Goal: Task Accomplishment & Management: Use online tool/utility

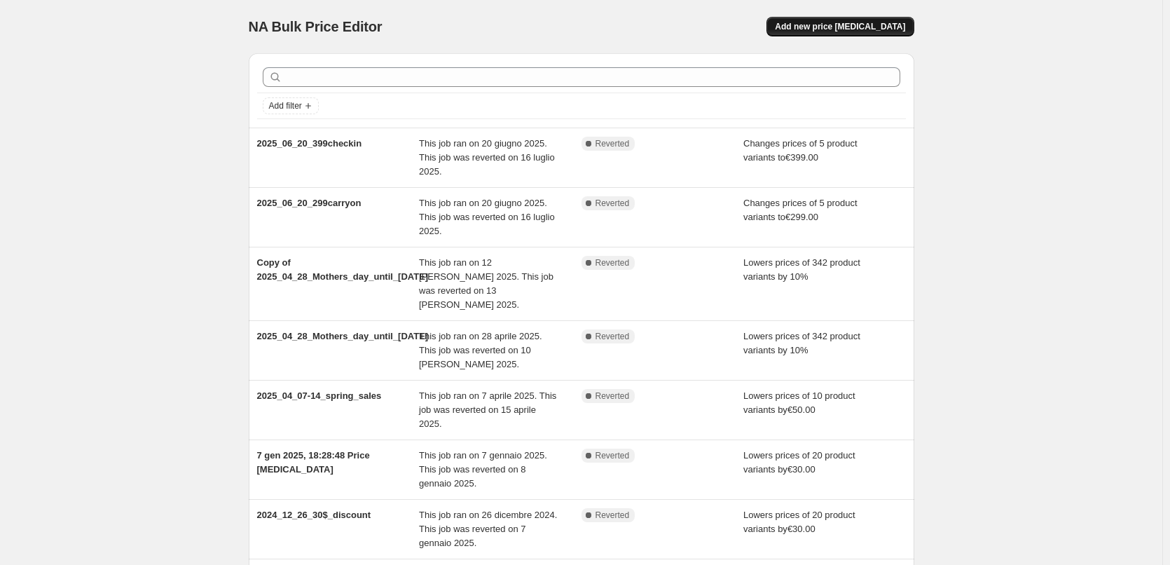
click at [862, 30] on span "Add new price [MEDICAL_DATA]" at bounding box center [840, 26] width 130 height 11
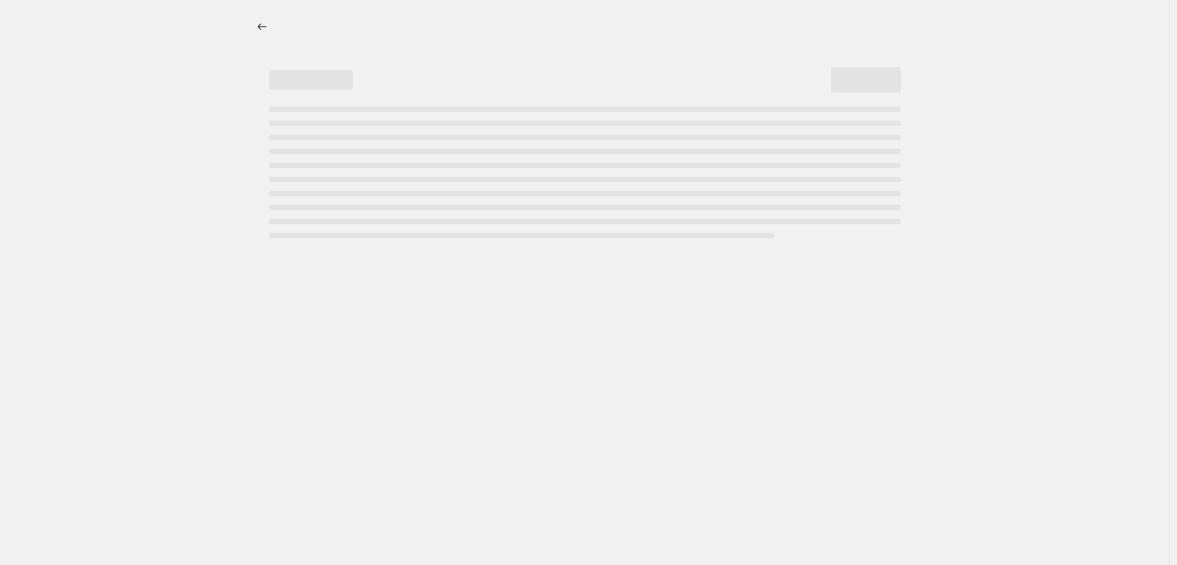
select select "percentage"
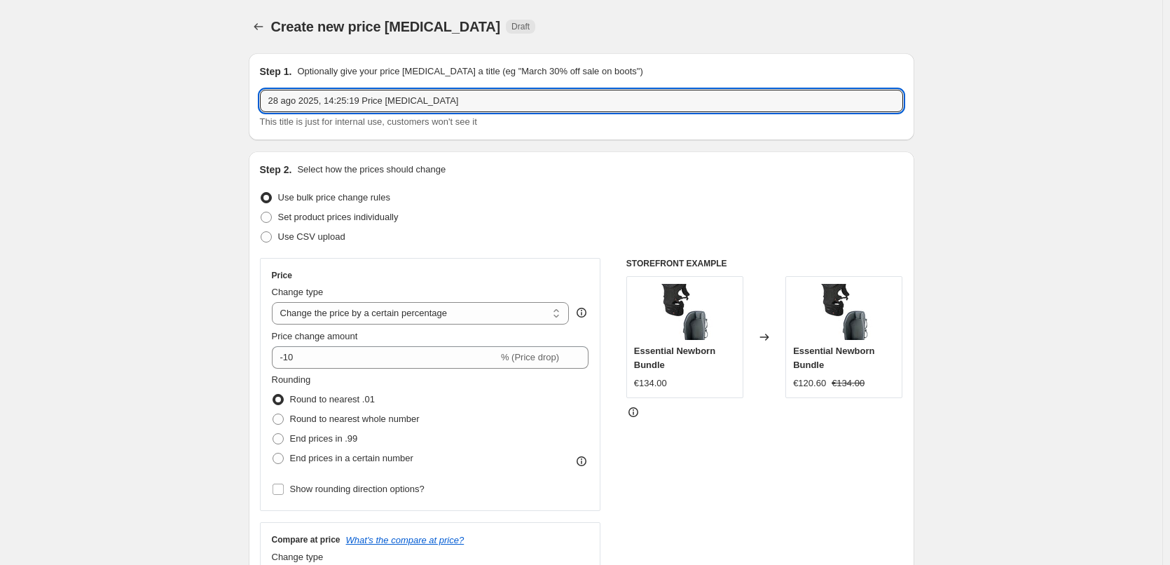
drag, startPoint x: 527, startPoint y: 101, endPoint x: 160, endPoint y: 78, distance: 367.0
paste input "025_09_02_price change"
type input "2025_09_02_price change"
click at [335, 216] on span "Set product prices individually" at bounding box center [338, 217] width 120 height 11
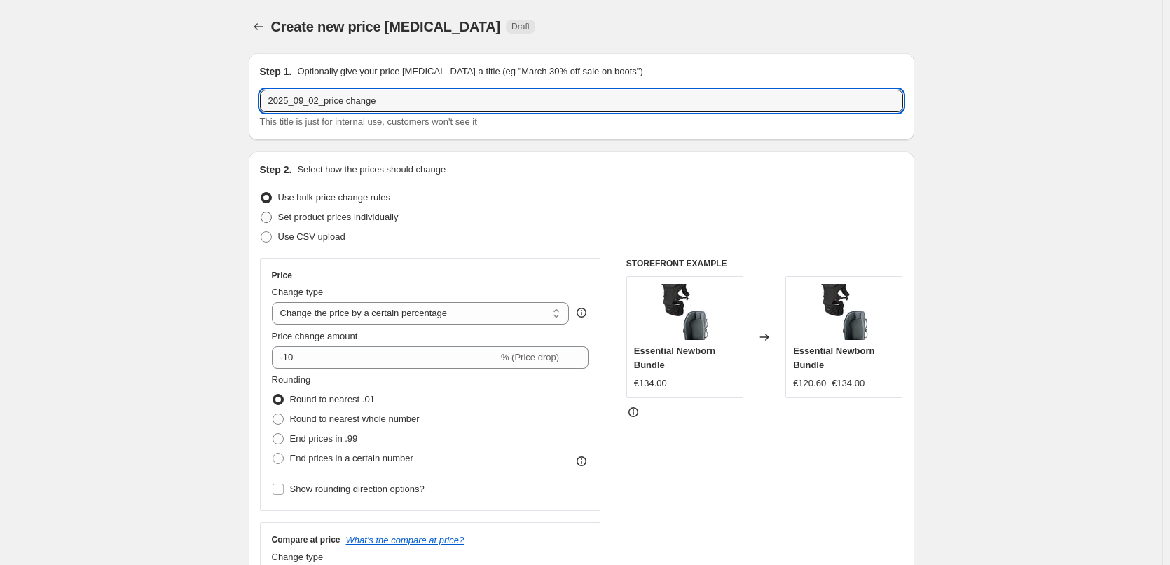
click at [261, 212] on input "Set product prices individually" at bounding box center [261, 212] width 1 height 1
radio input "true"
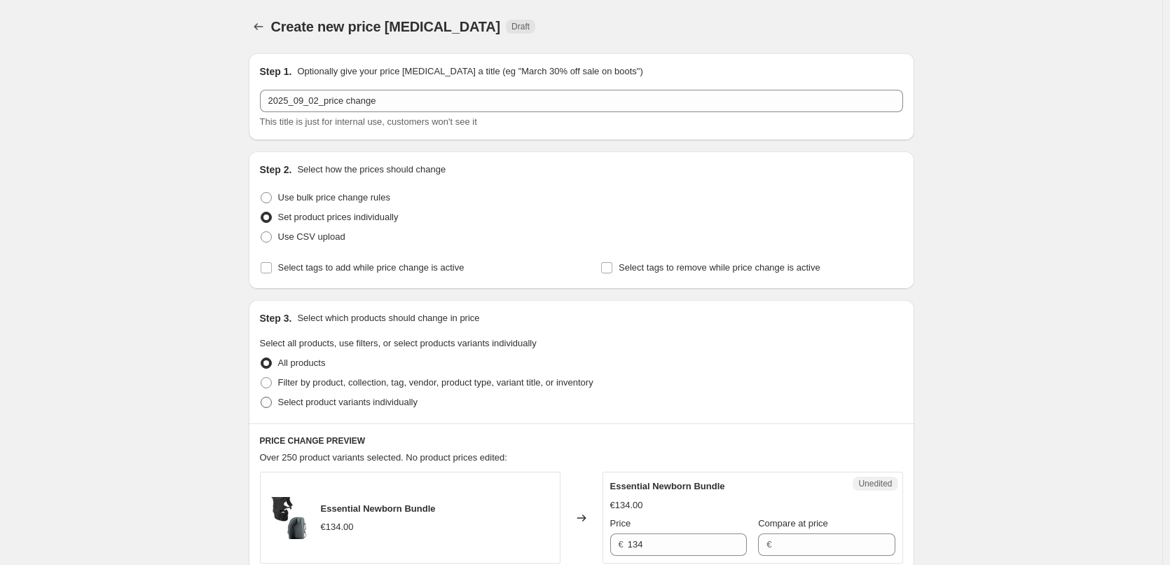
click at [354, 403] on span "Select product variants individually" at bounding box center [347, 401] width 139 height 11
click at [261, 397] on input "Select product variants individually" at bounding box center [261, 396] width 1 height 1
radio input "true"
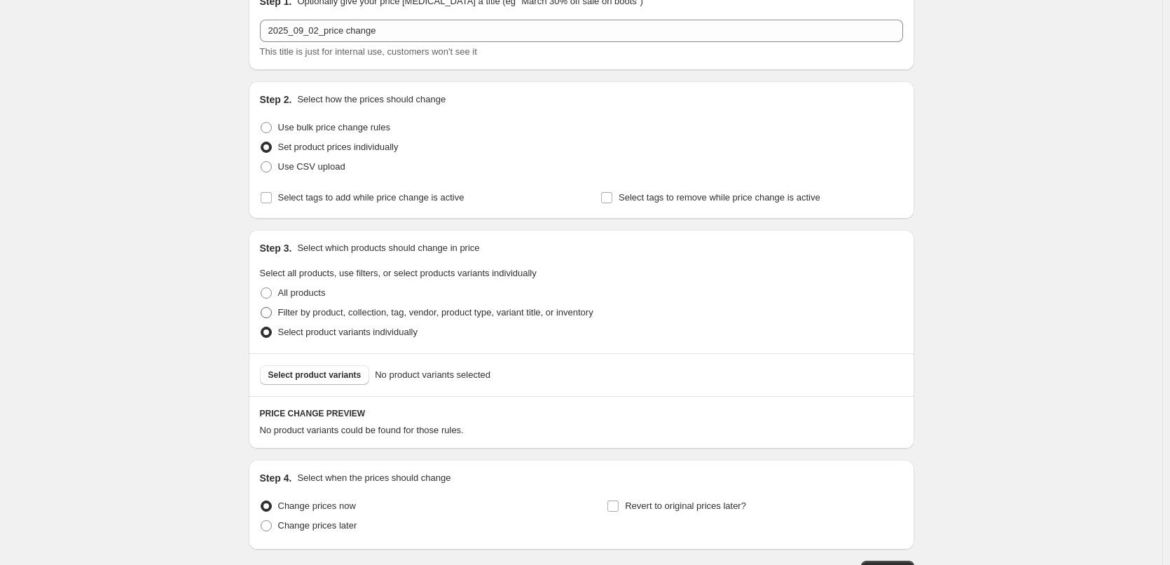
scroll to position [171, 0]
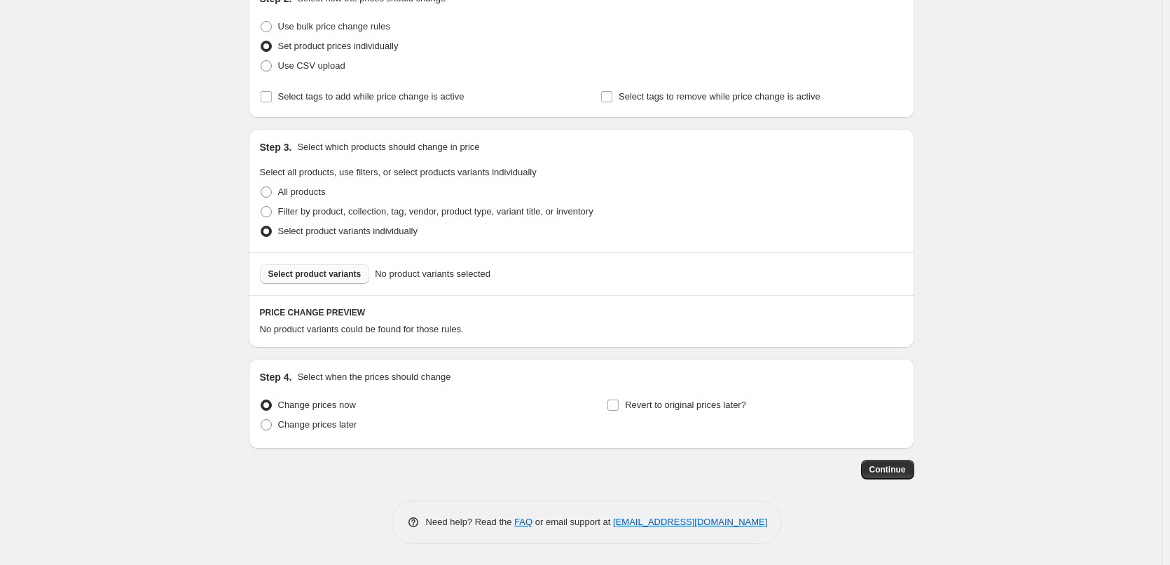
click at [313, 278] on span "Select product variants" at bounding box center [314, 273] width 93 height 11
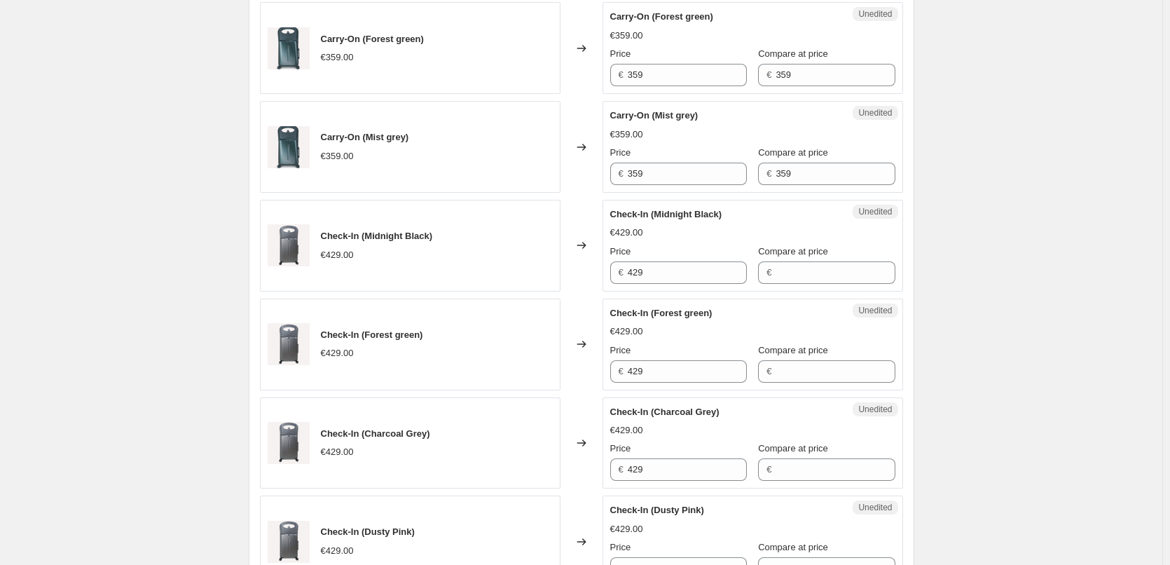
scroll to position [381, 0]
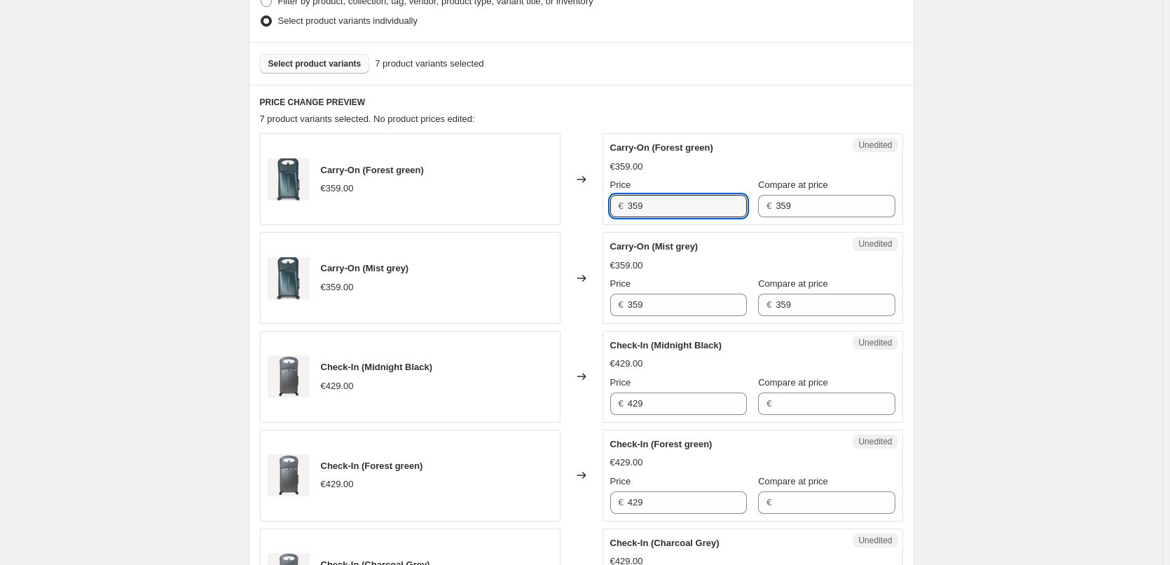
drag, startPoint x: 656, startPoint y: 203, endPoint x: 602, endPoint y: 203, distance: 54.6
click at [602, 203] on div "Carry-On (Forest green) €359.00 Changed to Unedited Carry-On (Forest green) €35…" at bounding box center [581, 179] width 643 height 92
type input "299"
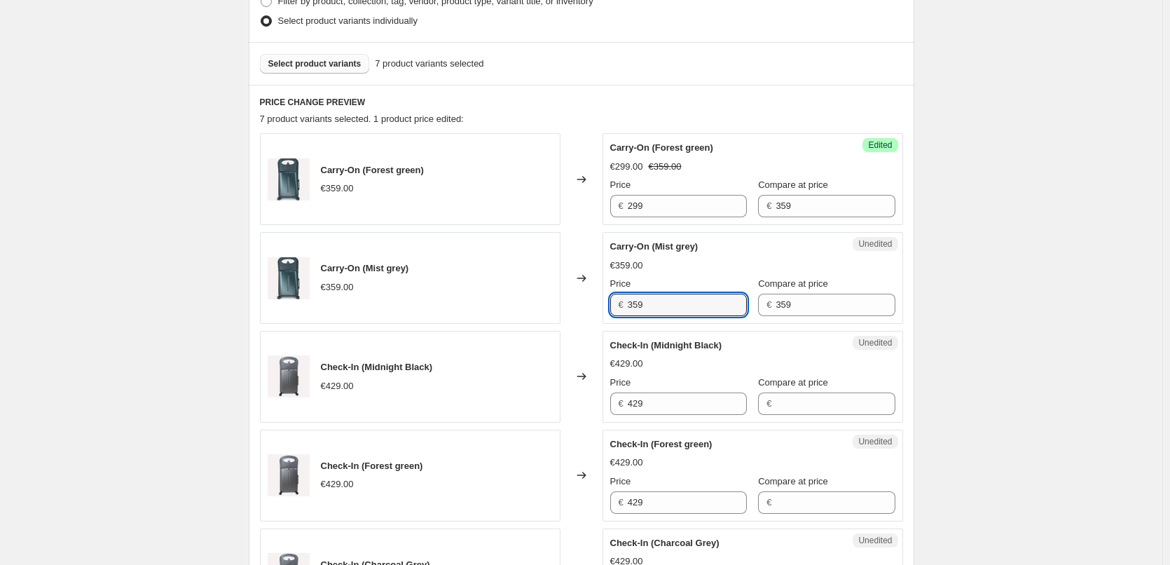
drag, startPoint x: 659, startPoint y: 298, endPoint x: 589, endPoint y: 303, distance: 70.2
click at [589, 303] on div "Carry-On (Mist grey) €359.00 Changed to Unedited Carry-On (Mist grey) €359.00 P…" at bounding box center [581, 278] width 643 height 92
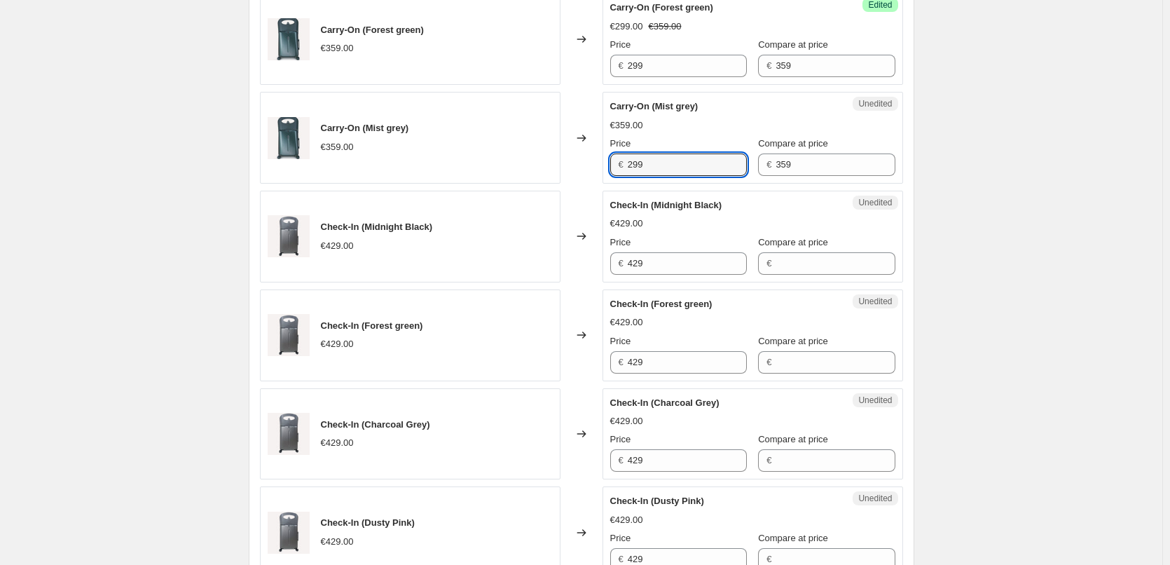
type input "299"
click at [936, 337] on div "Create new price [MEDICAL_DATA]. This page is ready Create new price [MEDICAL_D…" at bounding box center [581, 207] width 1162 height 1457
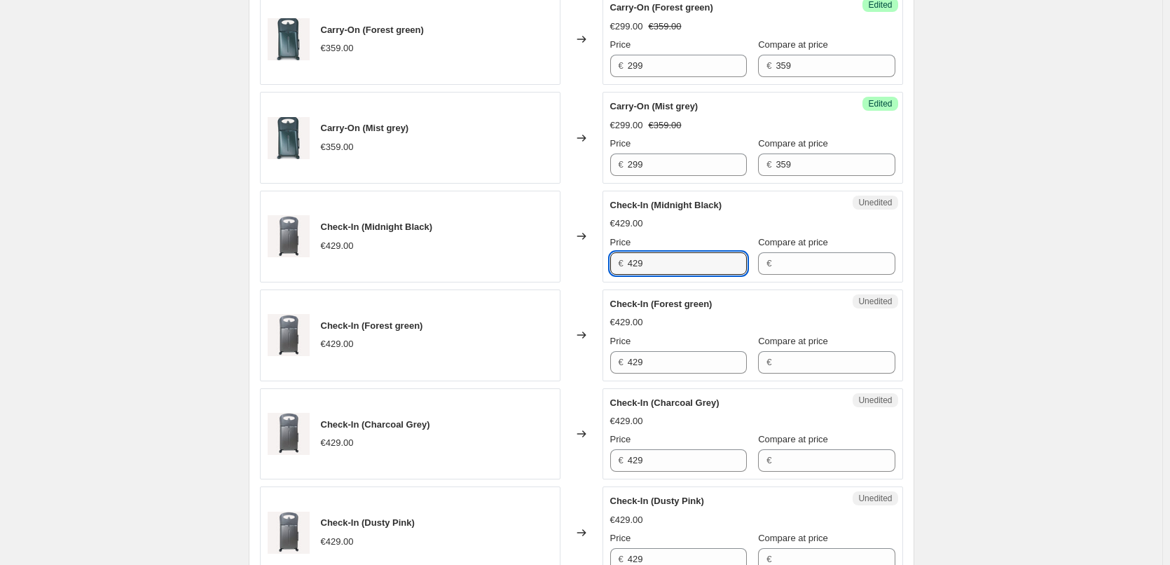
drag, startPoint x: 670, startPoint y: 262, endPoint x: 564, endPoint y: 256, distance: 106.0
click at [564, 256] on div "Check-In (Midnight Black) €429.00 Changed to Unedited Check-In (Midnight Black)…" at bounding box center [581, 237] width 643 height 92
click at [806, 265] on input "Compare at price" at bounding box center [834, 263] width 119 height 22
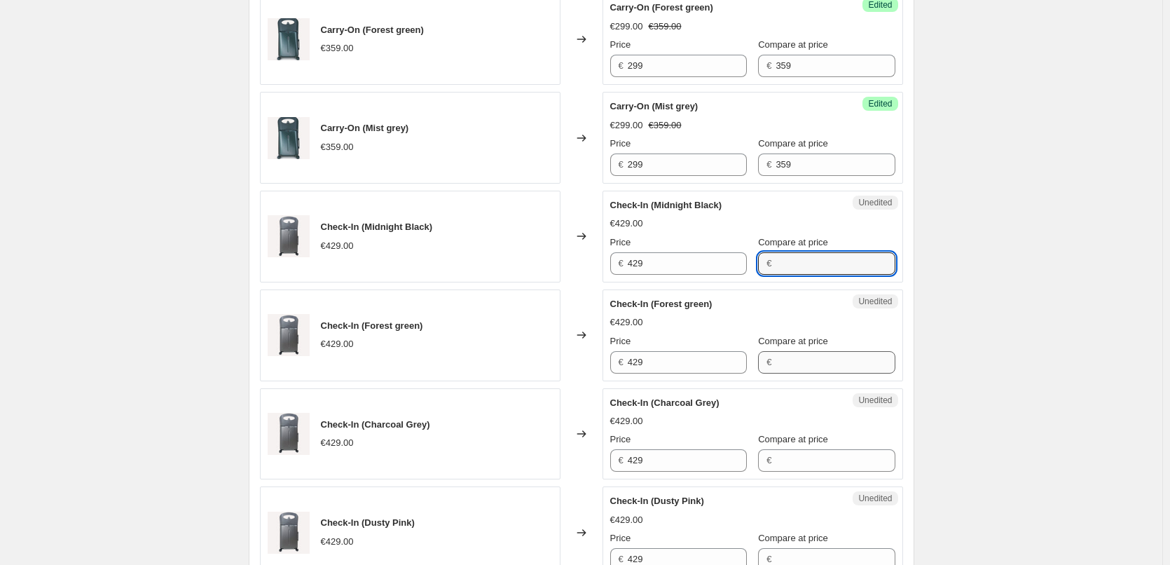
paste input "429"
type input "429"
click at [786, 352] on input "Compare at price" at bounding box center [834, 362] width 119 height 22
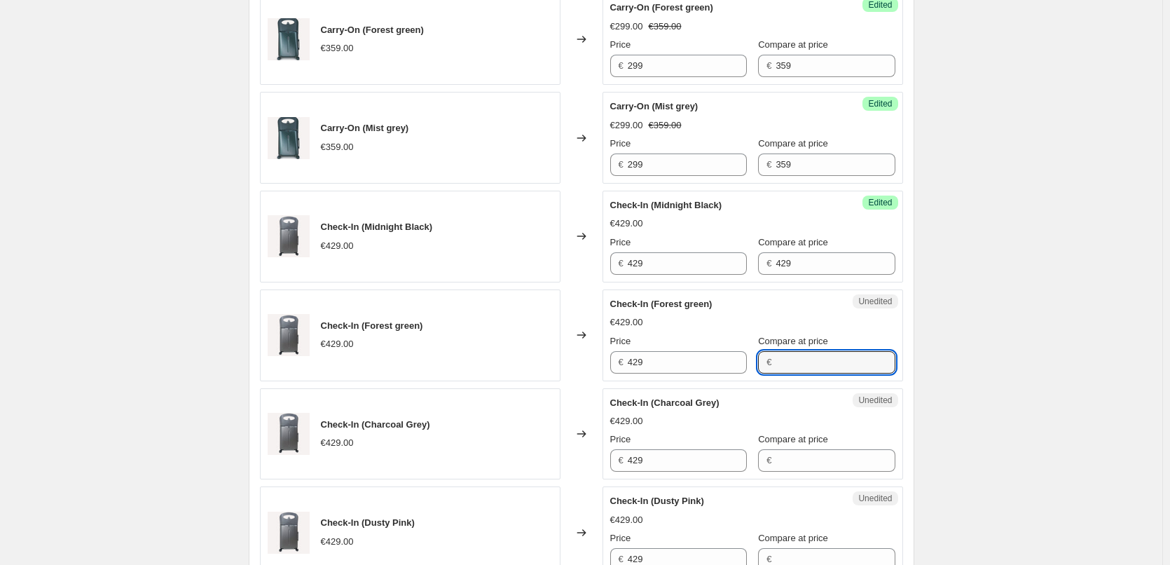
paste input "429"
type input "429"
click at [775, 462] on input "Compare at price" at bounding box center [834, 460] width 119 height 22
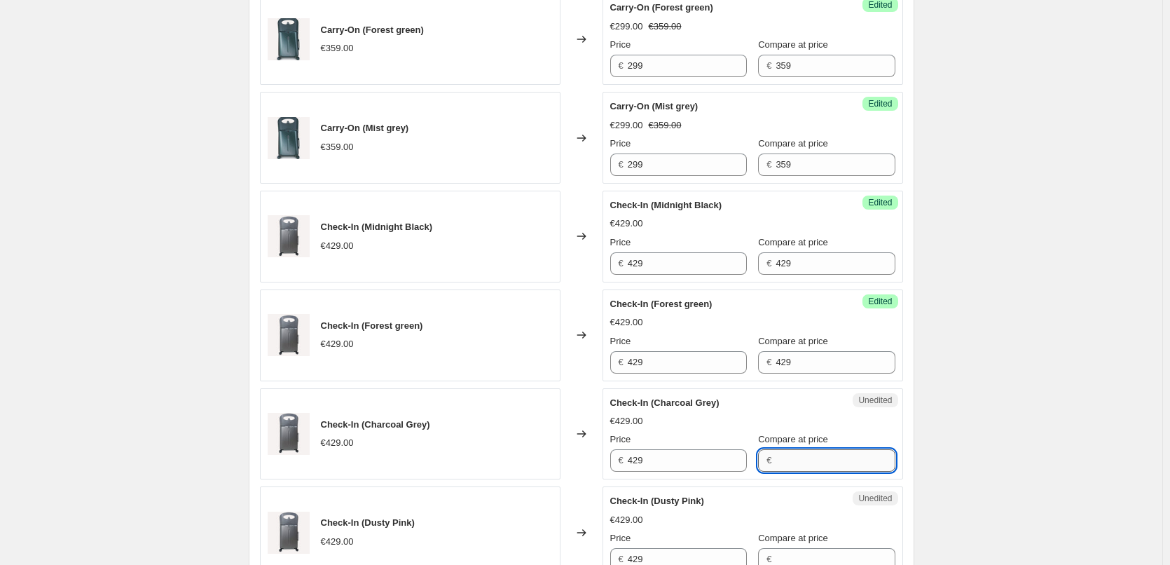
paste input "429"
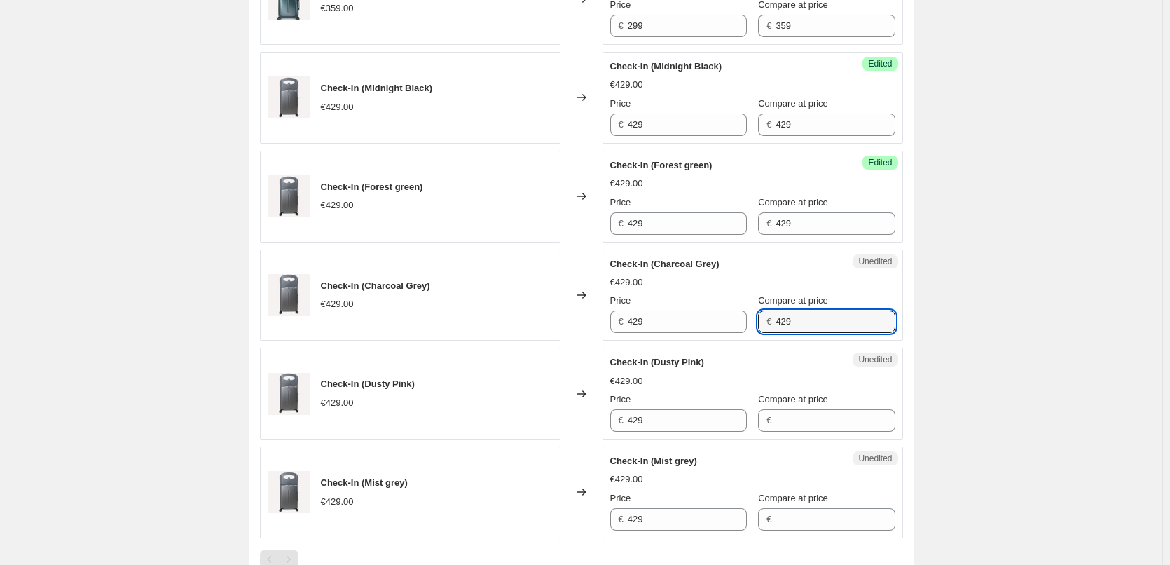
scroll to position [661, 0]
type input "429"
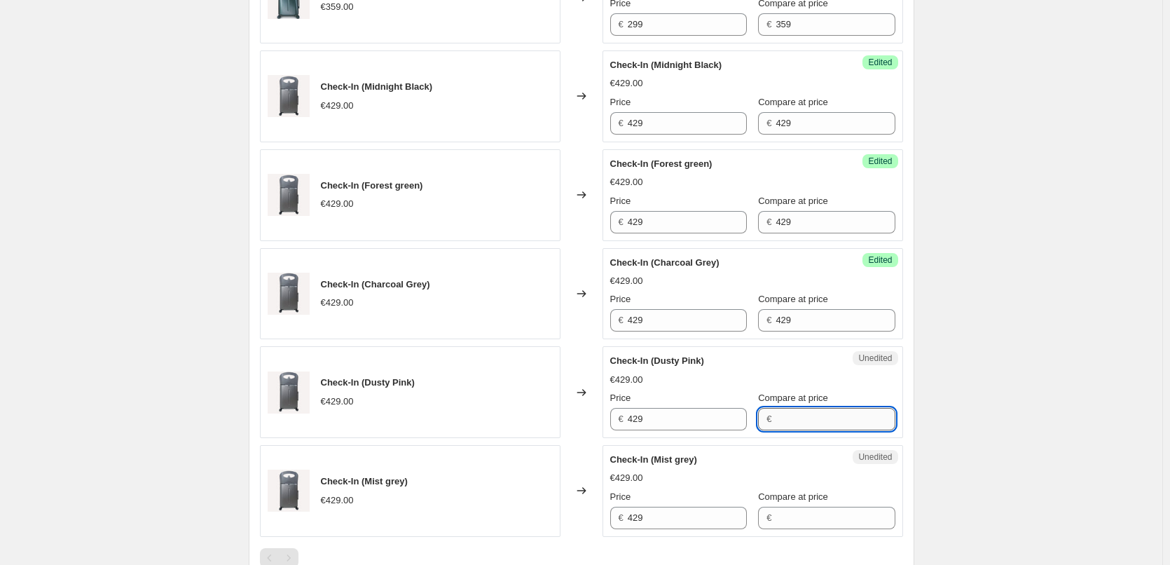
click at [788, 424] on input "Compare at price" at bounding box center [834, 419] width 119 height 22
paste input "429"
type input "429"
click at [777, 515] on input "Compare at price" at bounding box center [834, 517] width 119 height 22
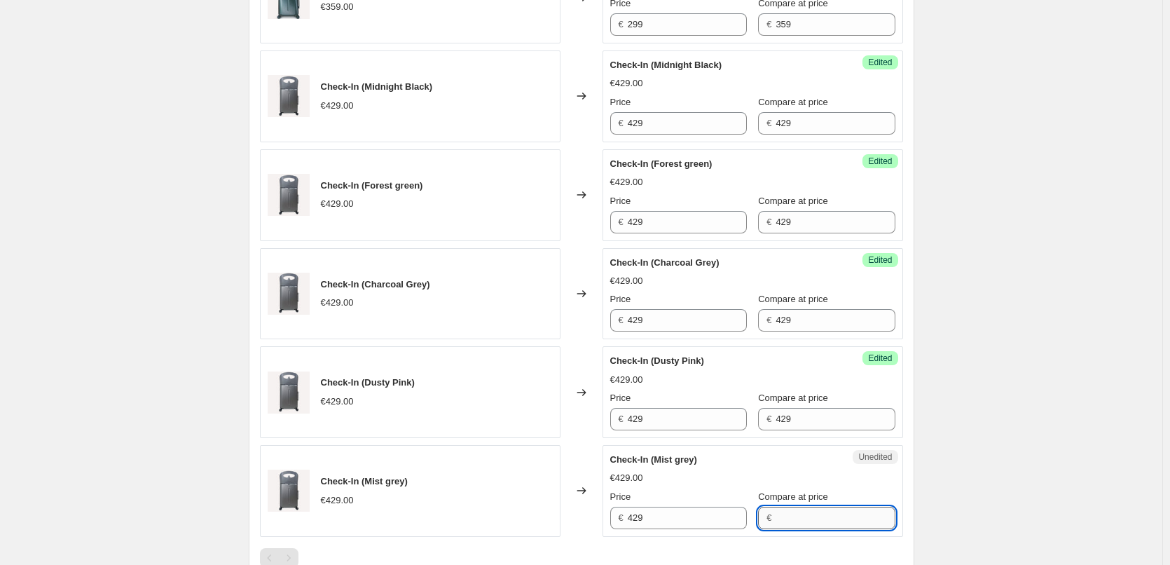
paste input "429"
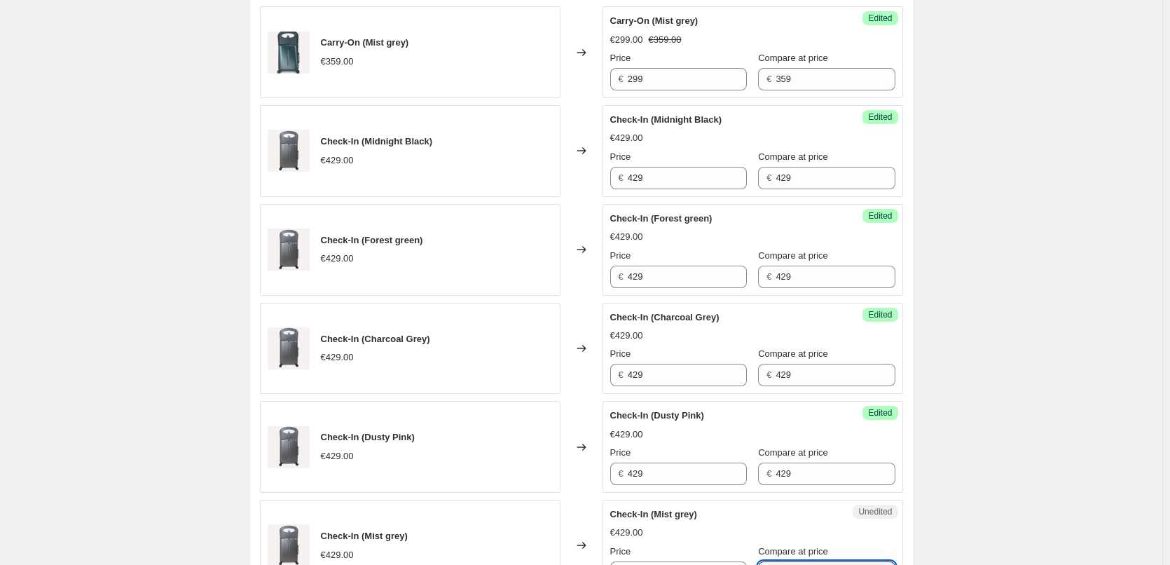
scroll to position [591, 0]
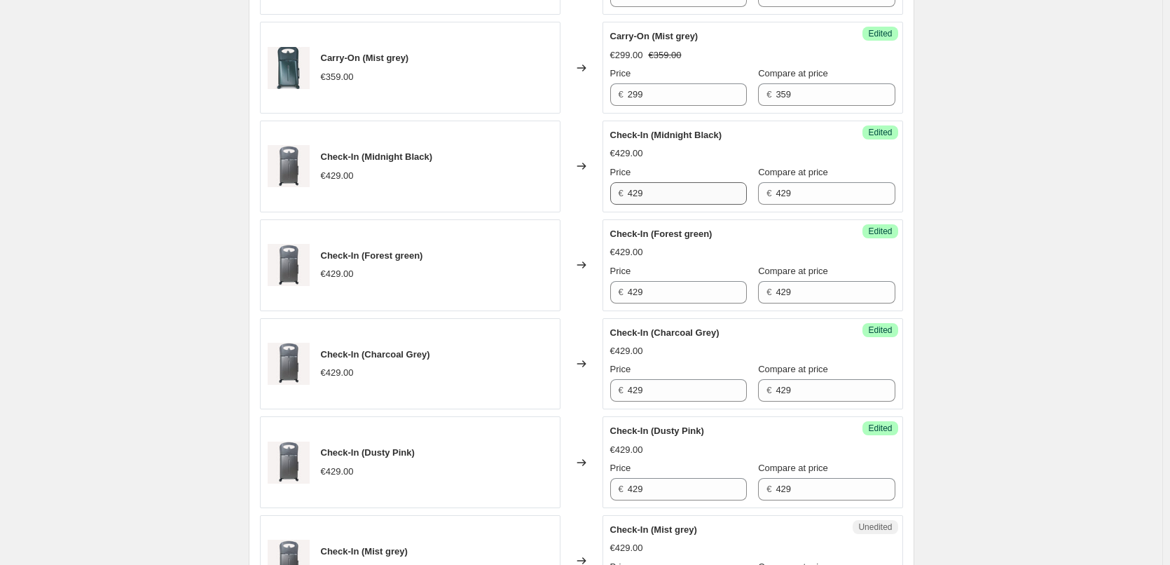
type input "429"
drag, startPoint x: 656, startPoint y: 202, endPoint x: 590, endPoint y: 187, distance: 67.5
click at [590, 187] on div "Check-In (Midnight Black) €429.00 Changed to Success Edited Check-In (Midnight …" at bounding box center [581, 166] width 643 height 92
drag, startPoint x: 654, startPoint y: 194, endPoint x: 590, endPoint y: 197, distance: 63.1
click at [590, 197] on div "Check-In (Midnight Black) €429.00 Changed to Success Edited Check-In (Midnight …" at bounding box center [581, 166] width 643 height 92
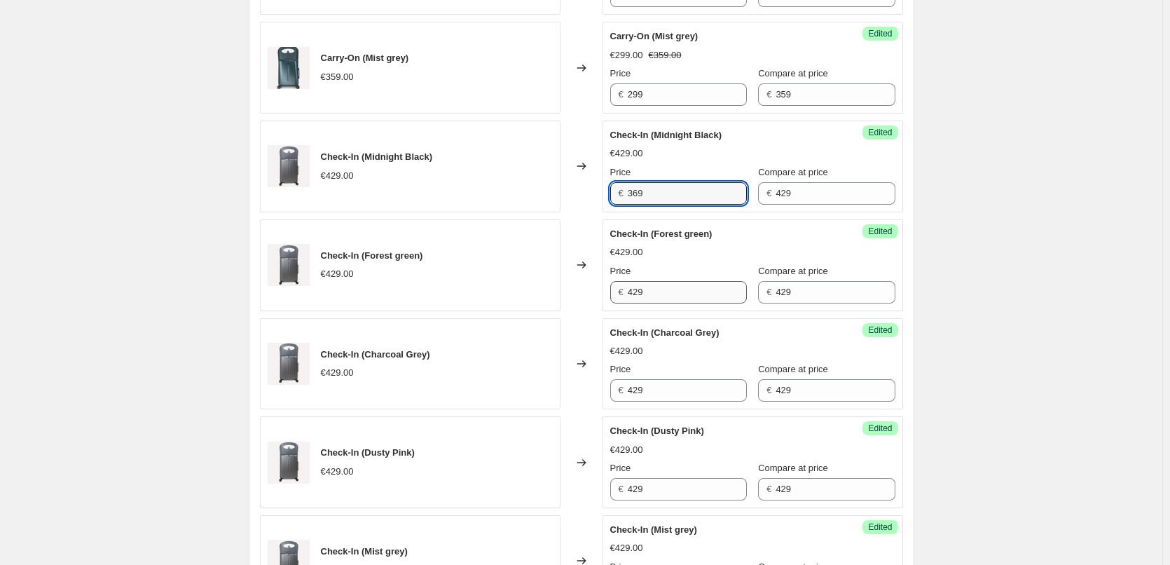
type input "369"
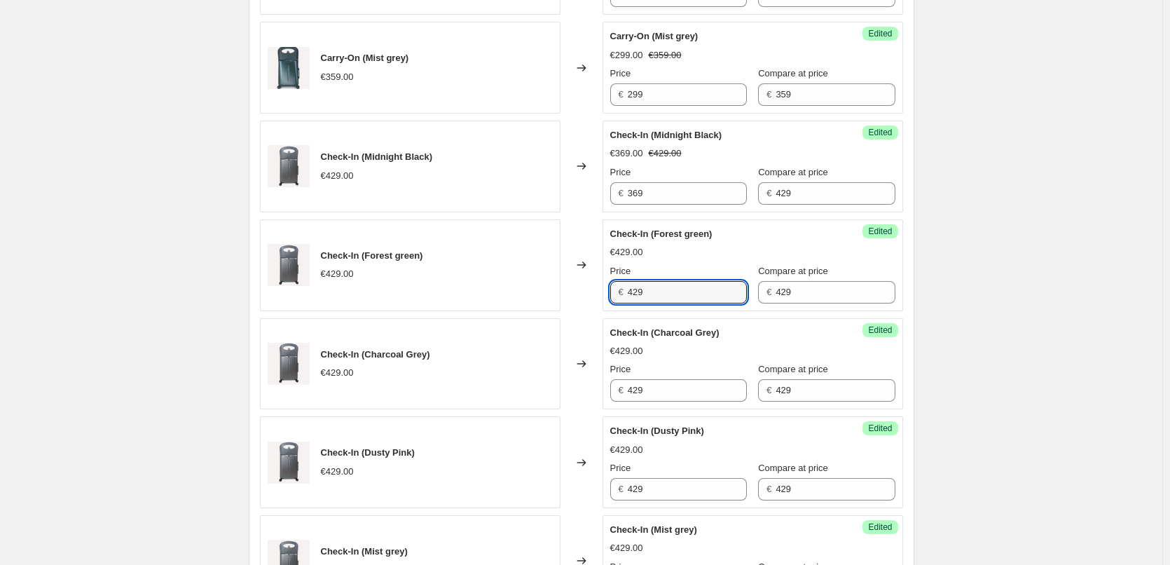
drag, startPoint x: 676, startPoint y: 300, endPoint x: 583, endPoint y: 296, distance: 92.6
click at [583, 296] on div "Check-In (Forest green) €429.00 Changed to Success Edited Check-In (Forest gree…" at bounding box center [581, 265] width 643 height 92
paste input "36"
type input "369"
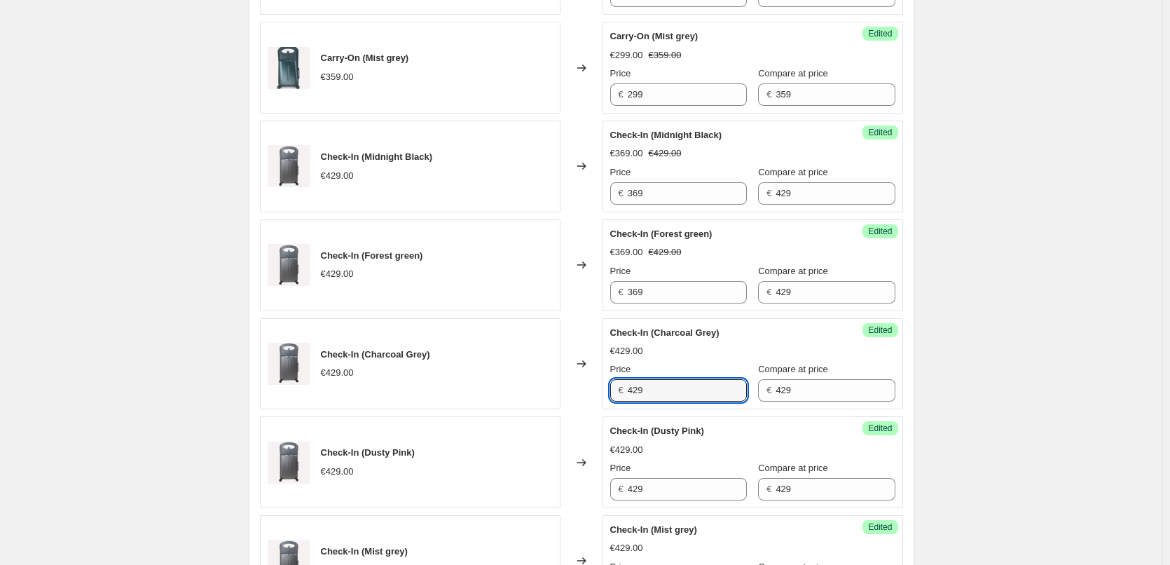
drag, startPoint x: 648, startPoint y: 394, endPoint x: 568, endPoint y: 386, distance: 80.3
click at [567, 386] on div "Check-In (Charcoal Grey) €429.00 Changed to Success Edited Check-In (Charcoal G…" at bounding box center [581, 364] width 643 height 92
paste input "36"
type input "369"
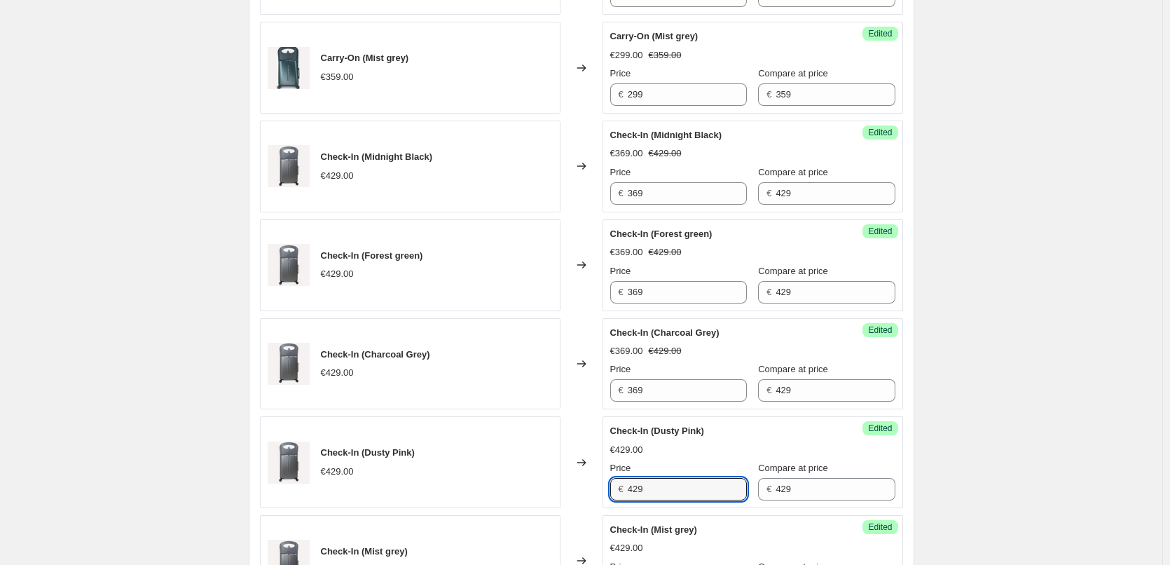
drag, startPoint x: 663, startPoint y: 487, endPoint x: 583, endPoint y: 485, distance: 79.2
click at [583, 485] on div "Check-In (Dusty Pink) €429.00 Changed to Success Edited Check-In (Dusty Pink) €…" at bounding box center [581, 462] width 643 height 92
paste input "36"
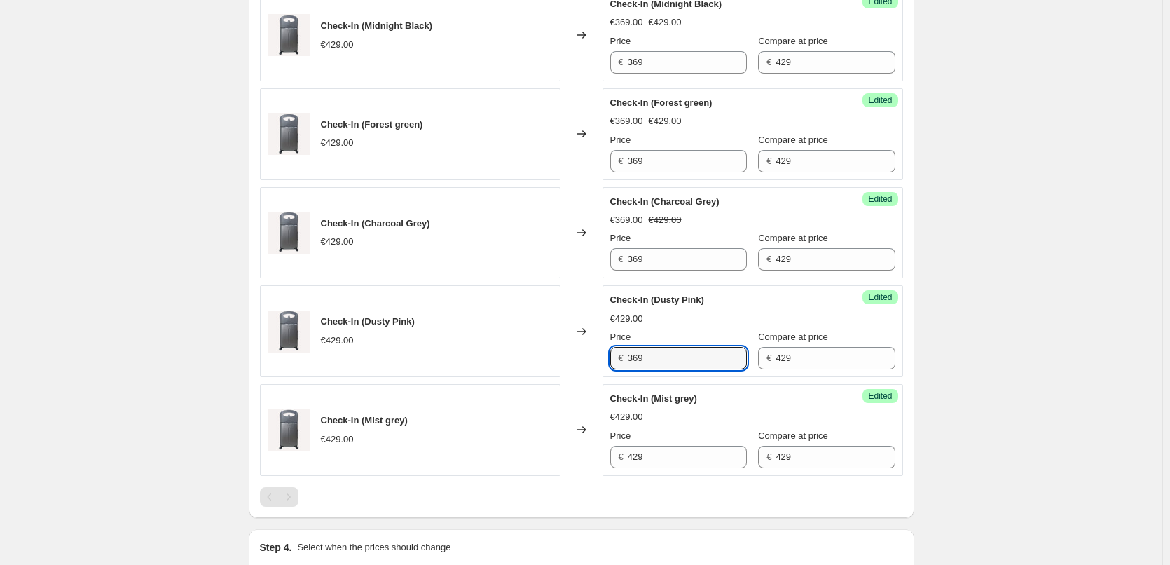
scroll to position [731, 0]
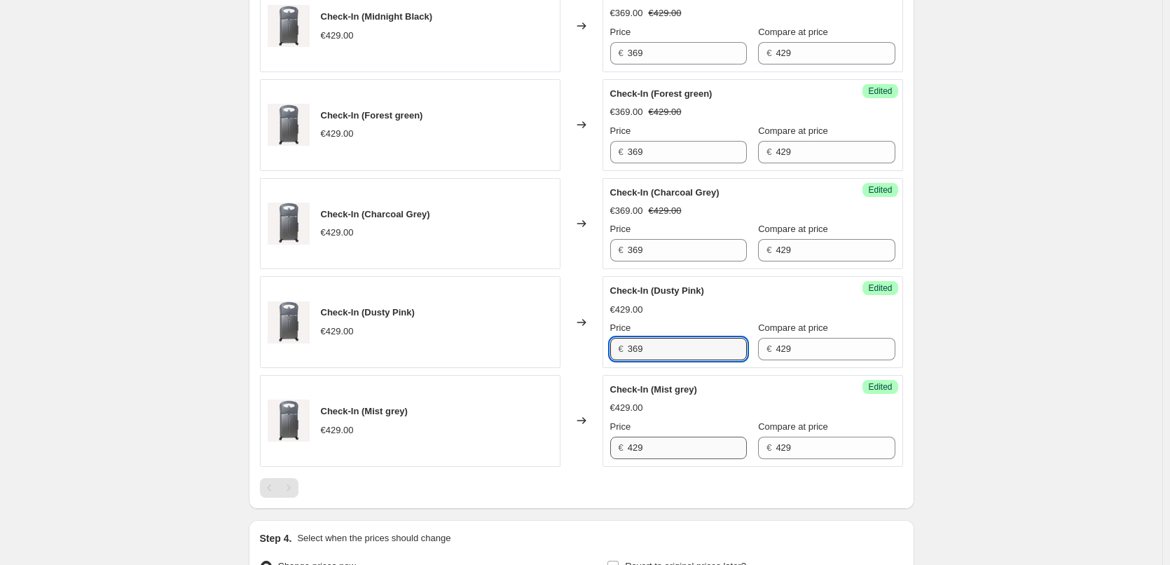
type input "369"
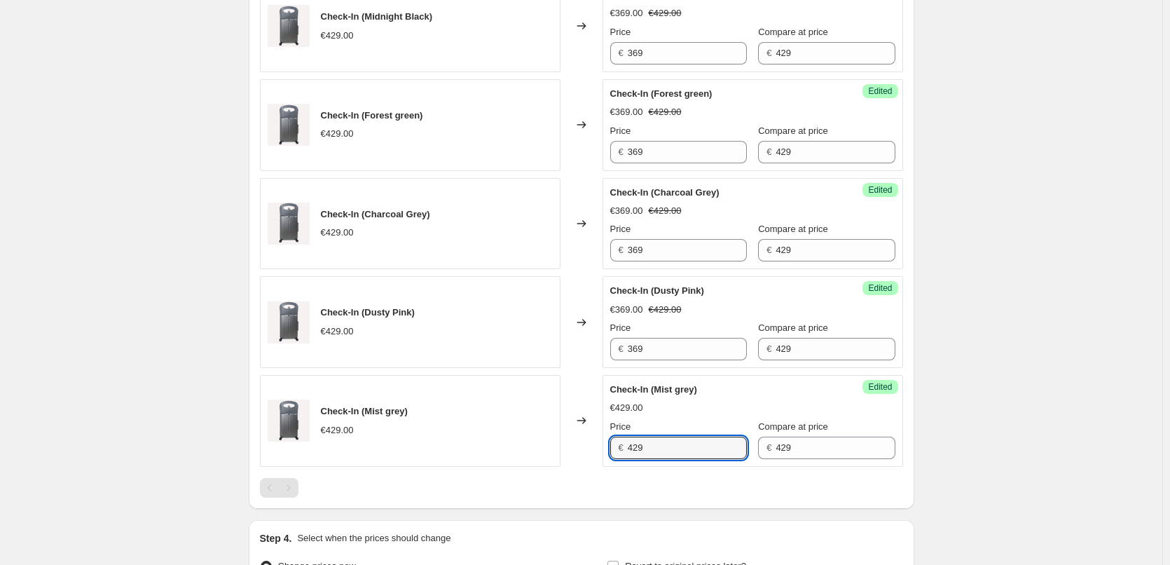
drag, startPoint x: 656, startPoint y: 452, endPoint x: 599, endPoint y: 444, distance: 57.4
click at [599, 444] on div "Check-In (Mist grey) €429.00 Changed to Success Edited Check-In (Mist grey) €42…" at bounding box center [581, 421] width 643 height 92
paste input "36"
type input "369"
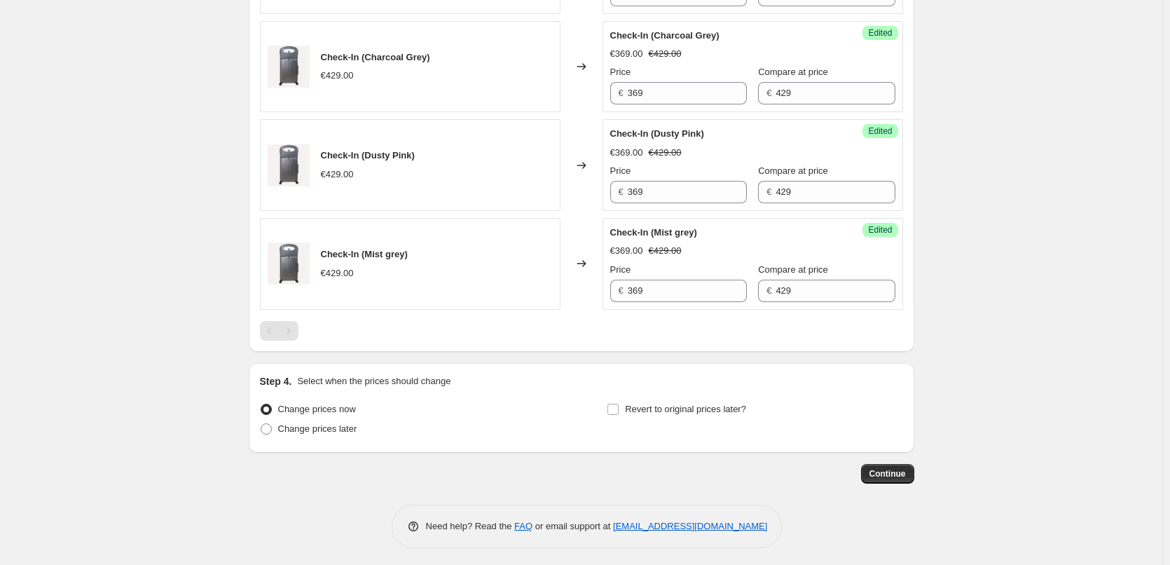
scroll to position [892, 0]
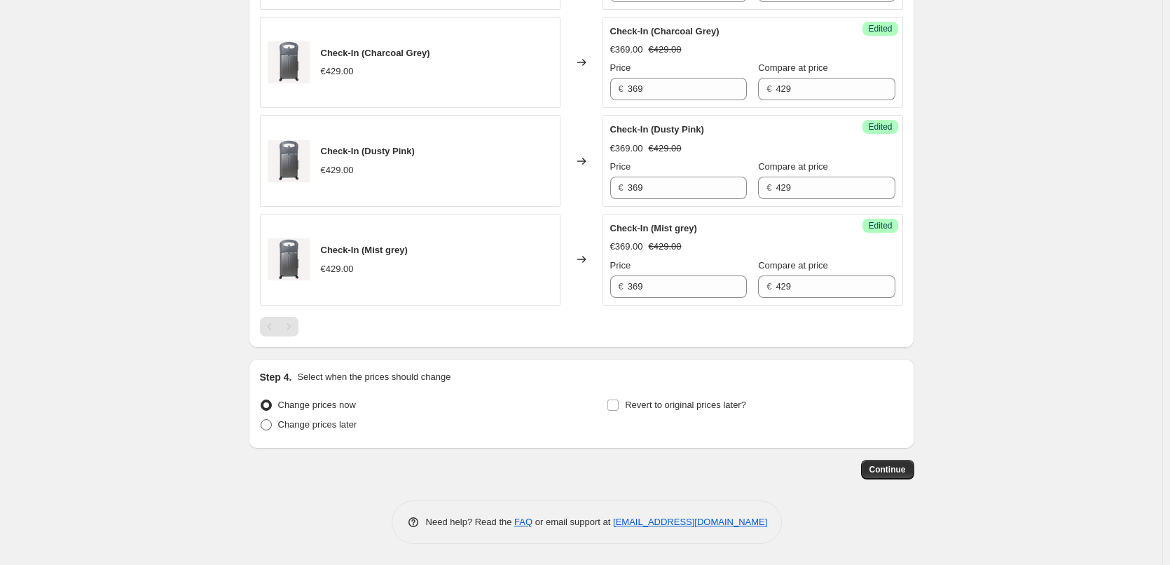
click at [307, 422] on span "Change prices later" at bounding box center [317, 424] width 79 height 11
click at [261, 420] on input "Change prices later" at bounding box center [261, 419] width 1 height 1
radio input "true"
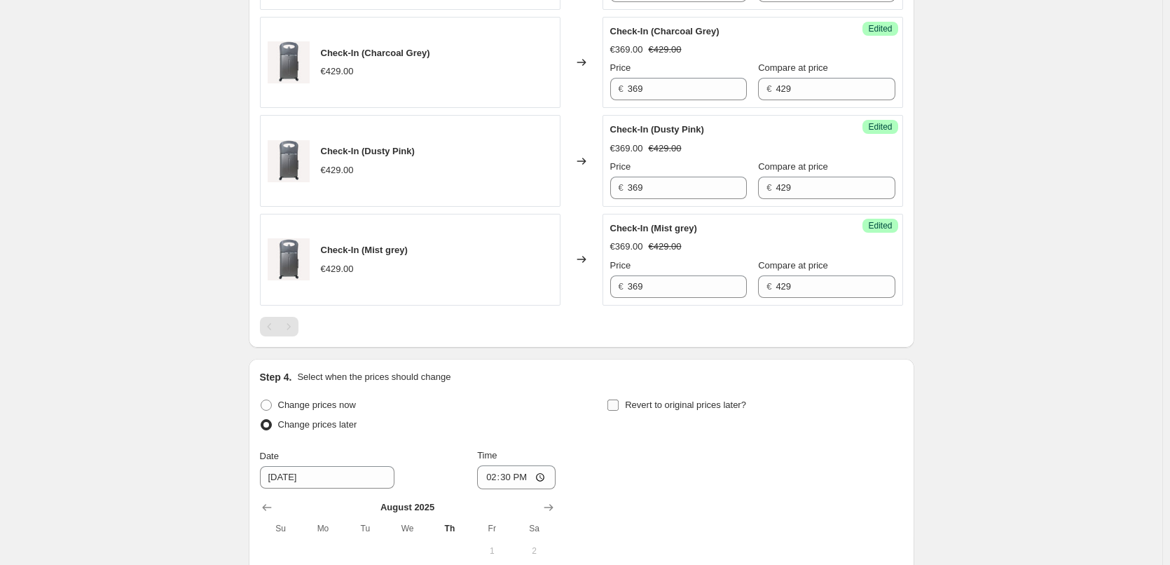
click at [617, 403] on input "Revert to original prices later?" at bounding box center [612, 404] width 11 height 11
checkbox input "true"
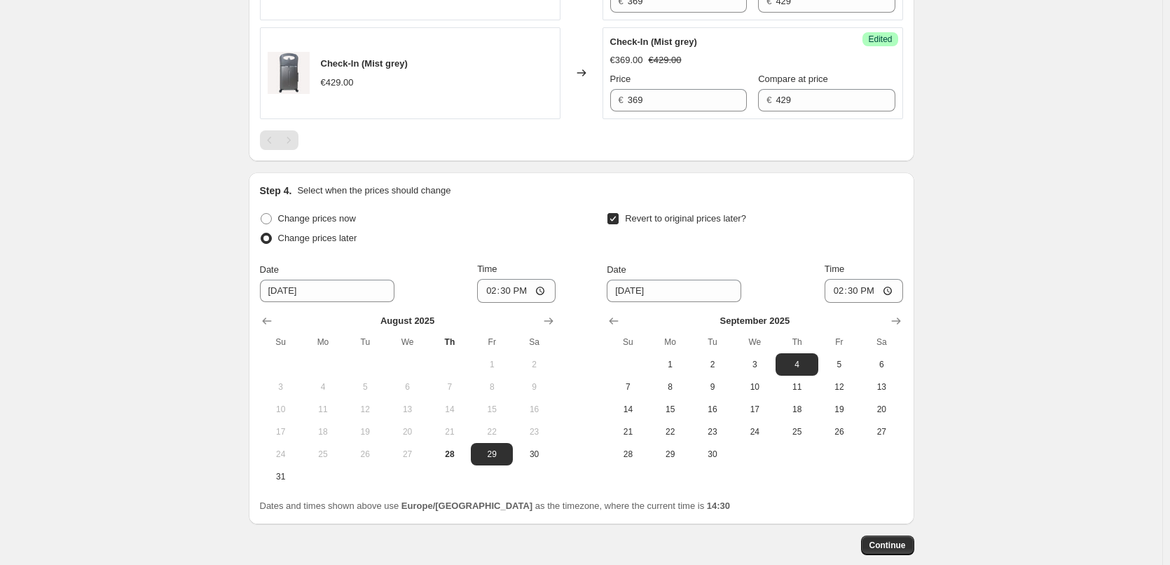
scroll to position [1102, 0]
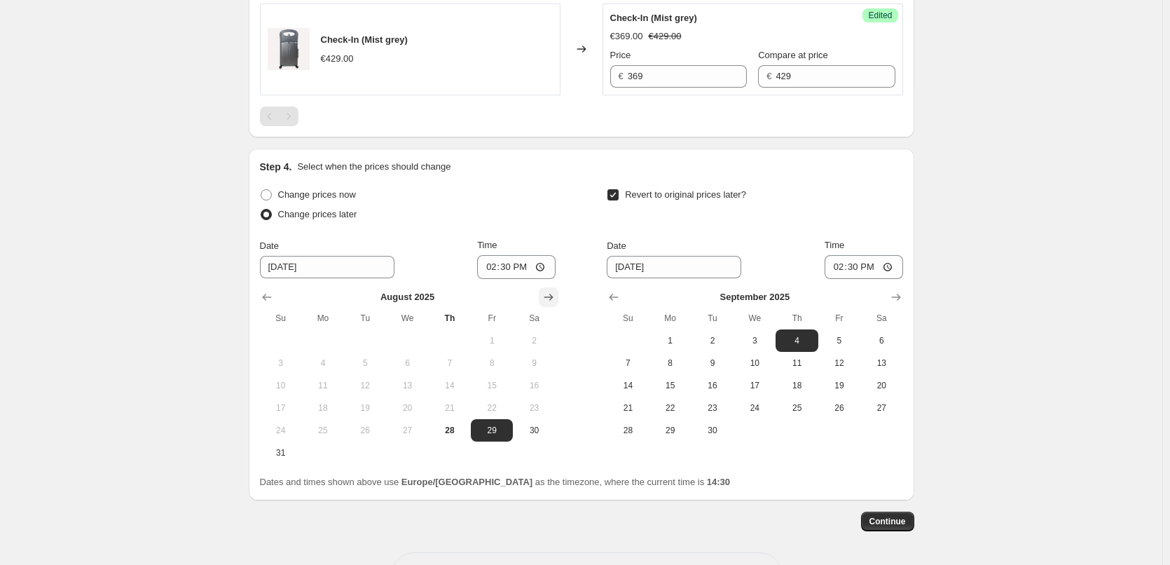
click at [553, 293] on icon "Show next month, September 2025" at bounding box center [548, 297] width 14 height 14
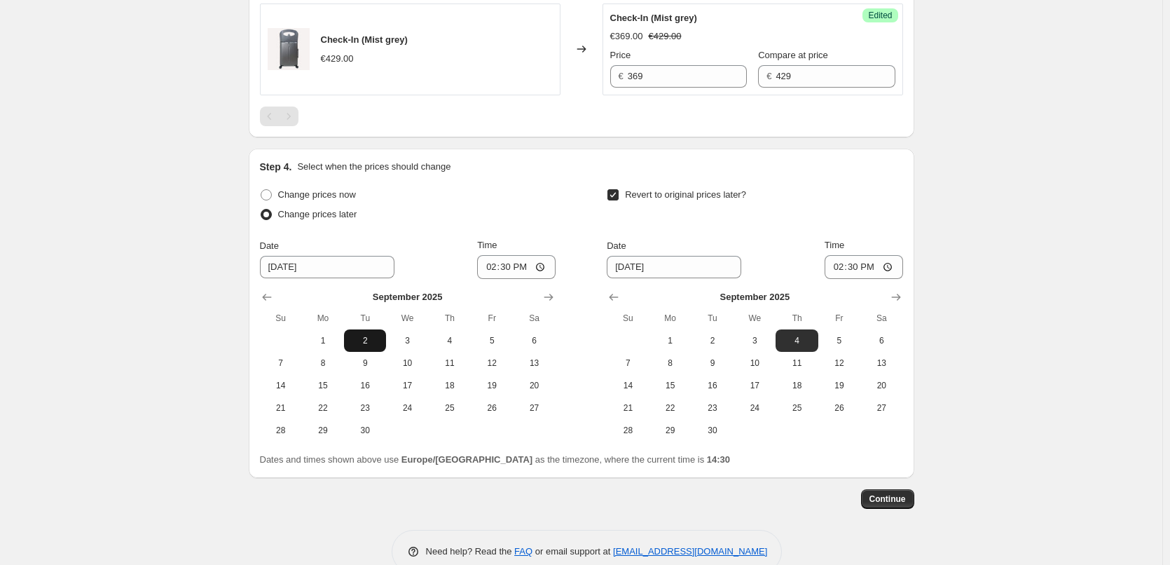
click at [374, 340] on span "2" at bounding box center [365, 340] width 31 height 11
type input "[DATE]"
click at [518, 255] on input "14:30" at bounding box center [516, 267] width 78 height 24
type input "00:30"
click at [569, 220] on div "Change prices now Change prices later Date [DATE] Time 00:[DATE] Mo Tu We Th Fr…" at bounding box center [581, 313] width 643 height 256
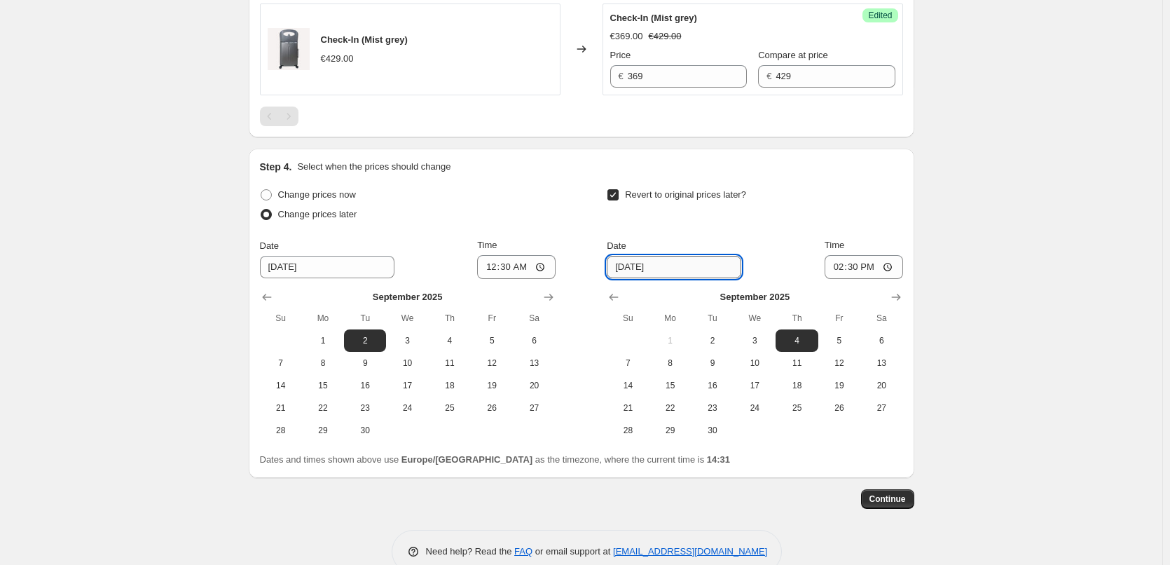
click at [622, 268] on input "[DATE]" at bounding box center [674, 267] width 134 height 22
click at [896, 305] on button "Show next month, October 2025" at bounding box center [896, 297] width 20 height 20
click at [763, 341] on span "1" at bounding box center [754, 340] width 31 height 11
type input "[DATE]"
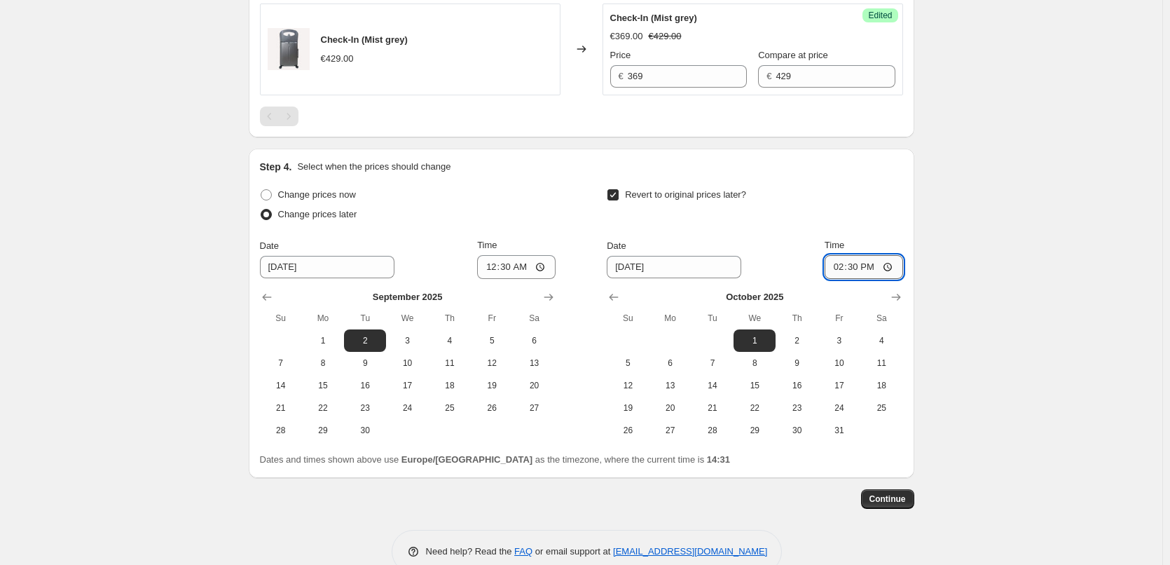
click at [860, 265] on input "14:30" at bounding box center [863, 267] width 78 height 24
type input "00:30"
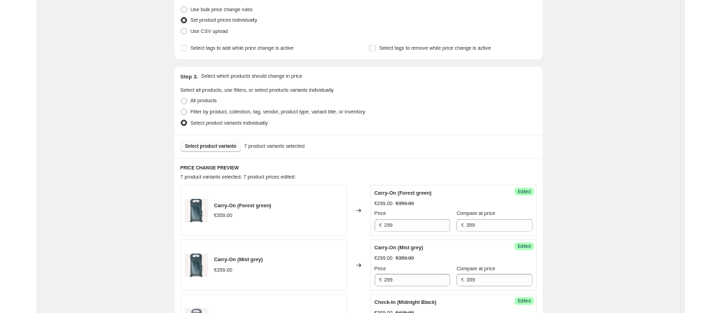
scroll to position [0, 0]
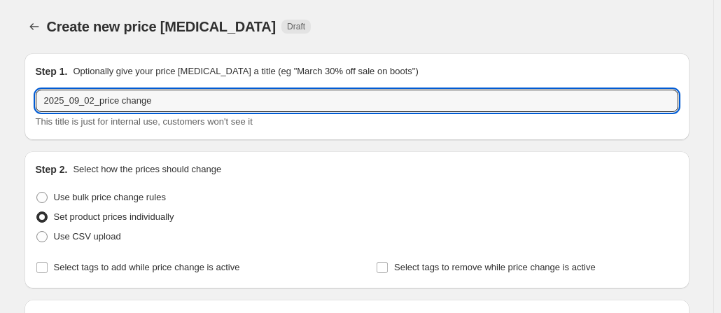
drag, startPoint x: 195, startPoint y: 95, endPoint x: -50, endPoint y: 74, distance: 246.0
click at [0, 74] on html "Home Settings Plans Skip to content Create new price [MEDICAL_DATA]. This page …" at bounding box center [360, 156] width 721 height 313
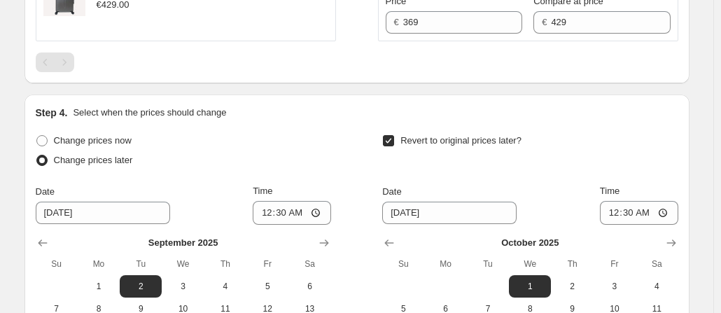
scroll to position [1378, 0]
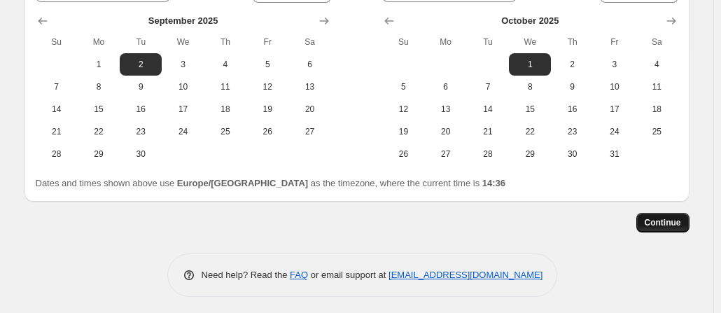
click at [670, 220] on span "Continue" at bounding box center [663, 222] width 36 height 11
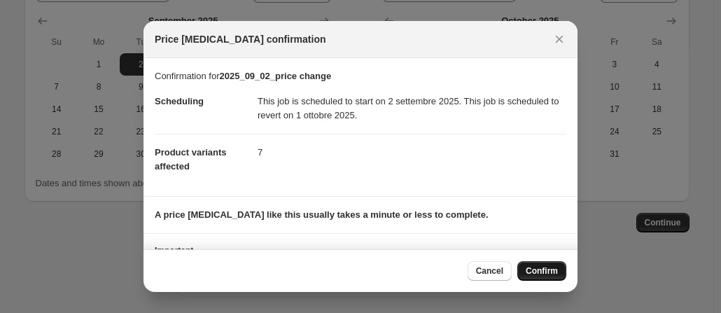
click at [550, 270] on span "Confirm" at bounding box center [542, 270] width 32 height 11
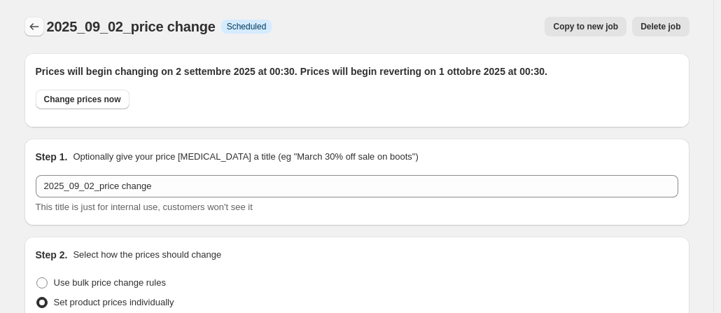
click at [41, 30] on icon "Price change jobs" at bounding box center [34, 27] width 14 height 14
